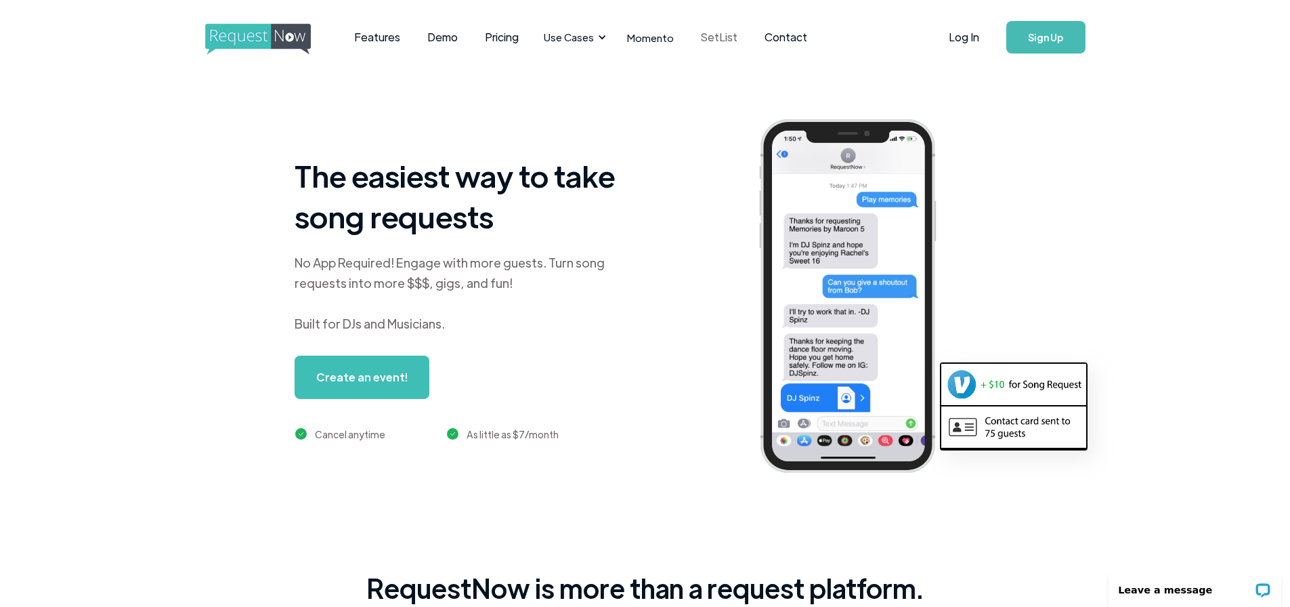
click at [713, 37] on link "SetList" at bounding box center [720, 37] width 64 height 42
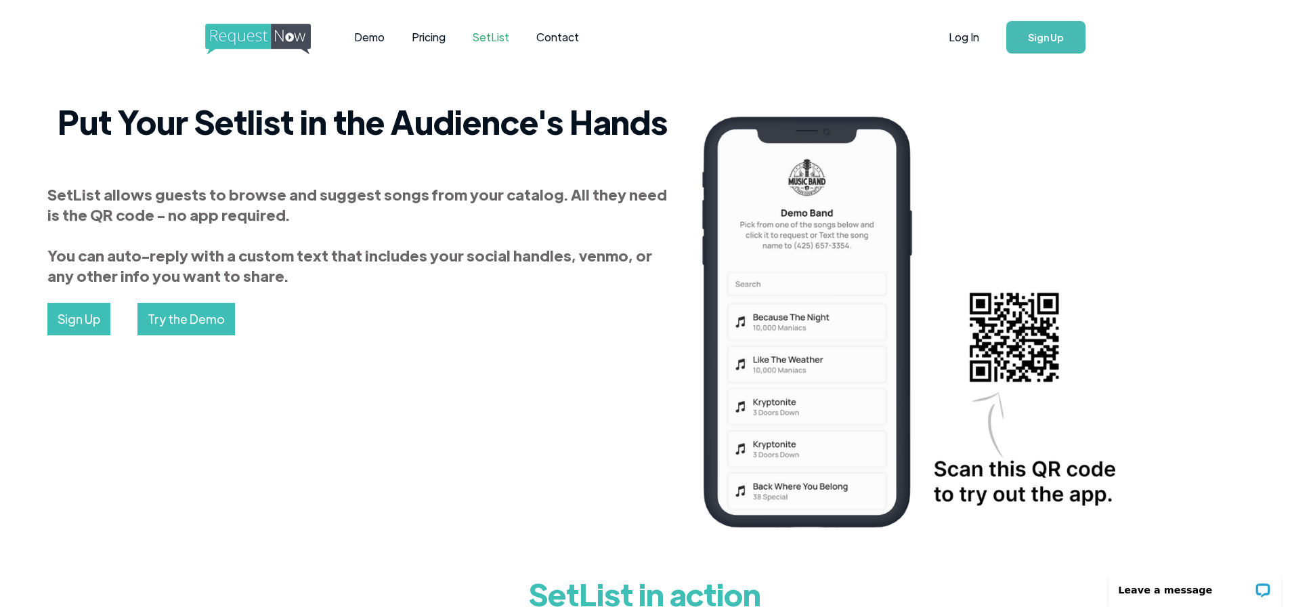
click at [255, 41] on img "home" at bounding box center [270, 39] width 131 height 31
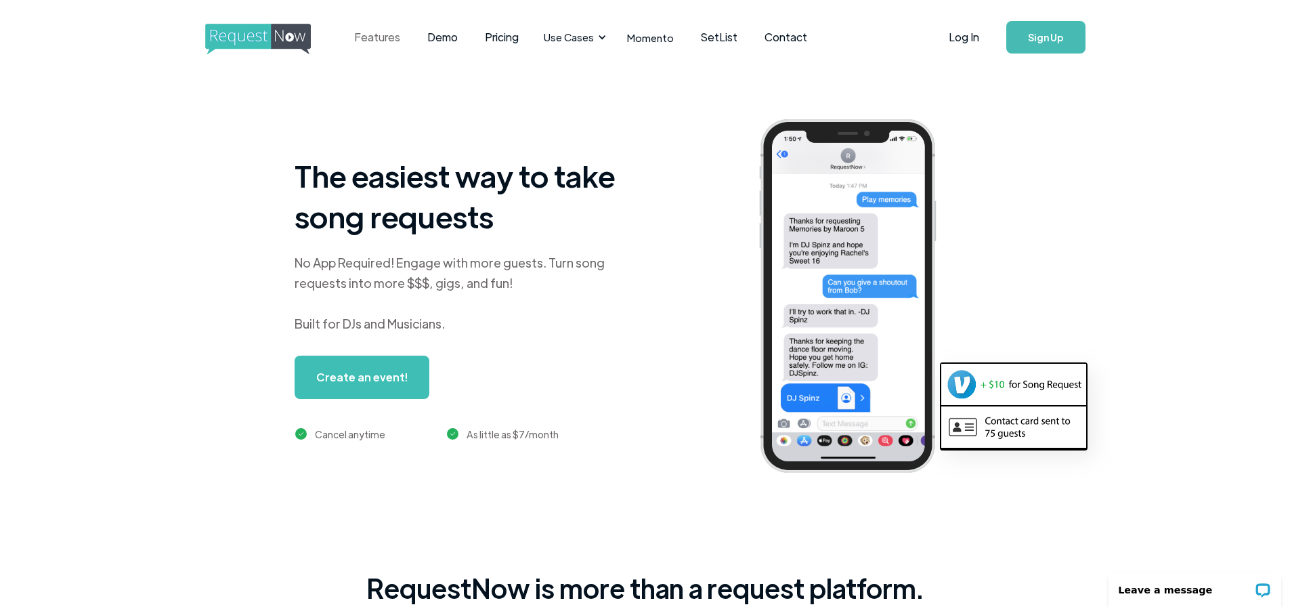
click at [369, 34] on link "Features" at bounding box center [377, 37] width 73 height 42
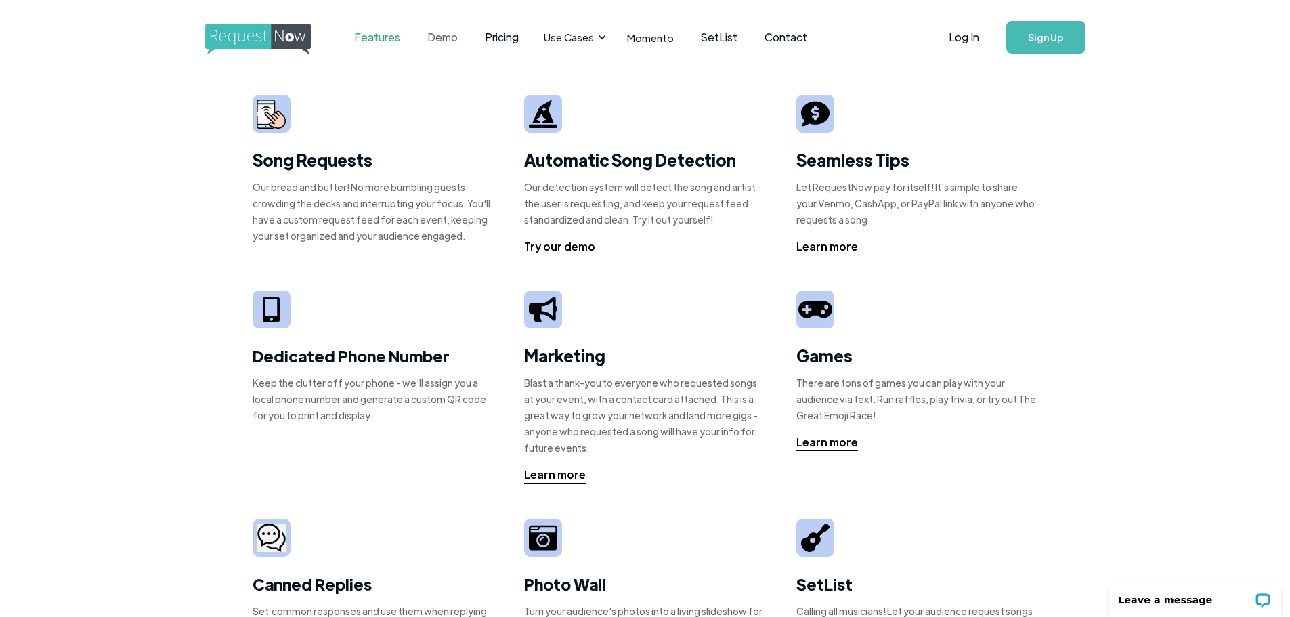
click at [438, 37] on link "Demo" at bounding box center [443, 37] width 58 height 42
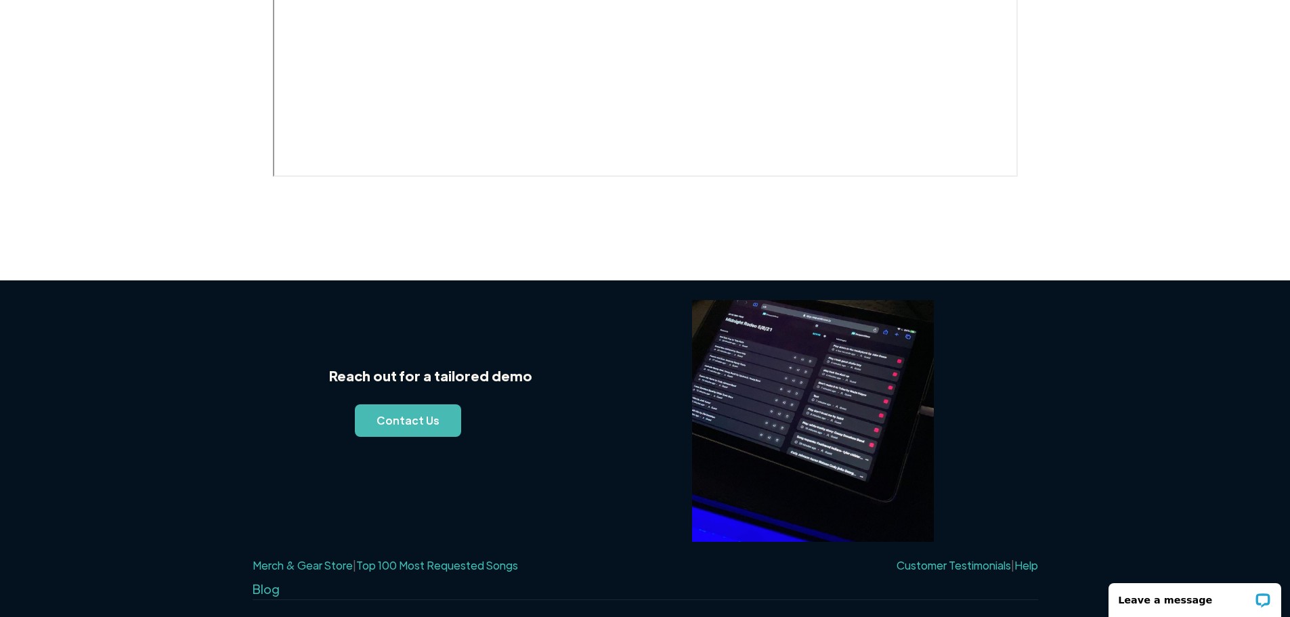
scroll to position [809, 0]
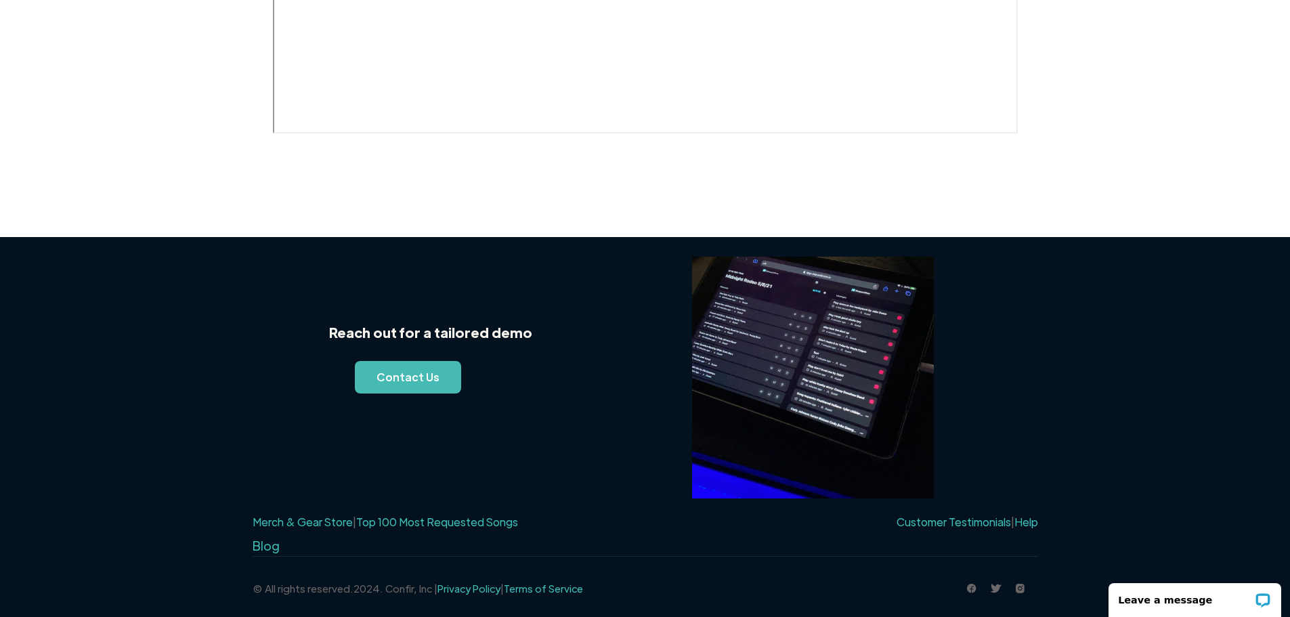
click at [402, 524] on link "Top 100 Most Requested Songs" at bounding box center [437, 522] width 162 height 14
